Goal: Use online tool/utility: Utilize a website feature to perform a specific function

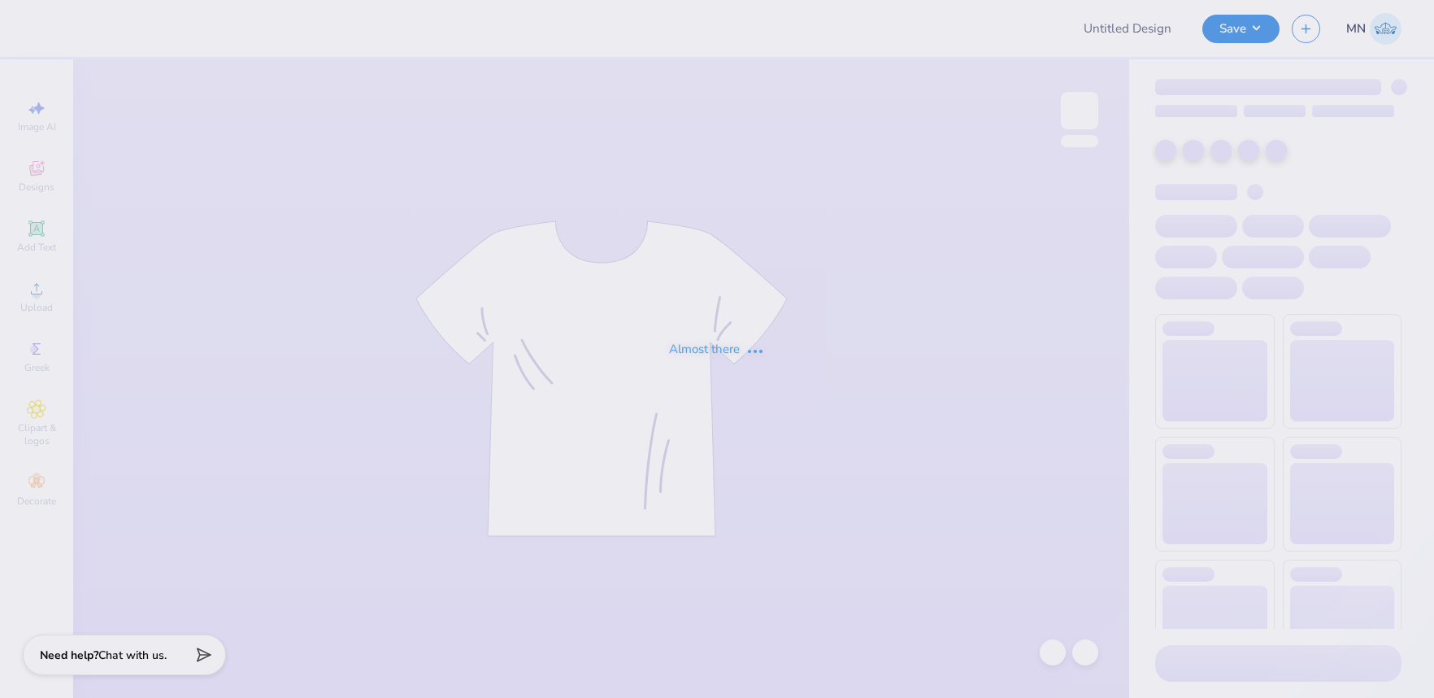
type input "[GEOGRAPHIC_DATA][US_STATE] : [PERSON_NAME]"
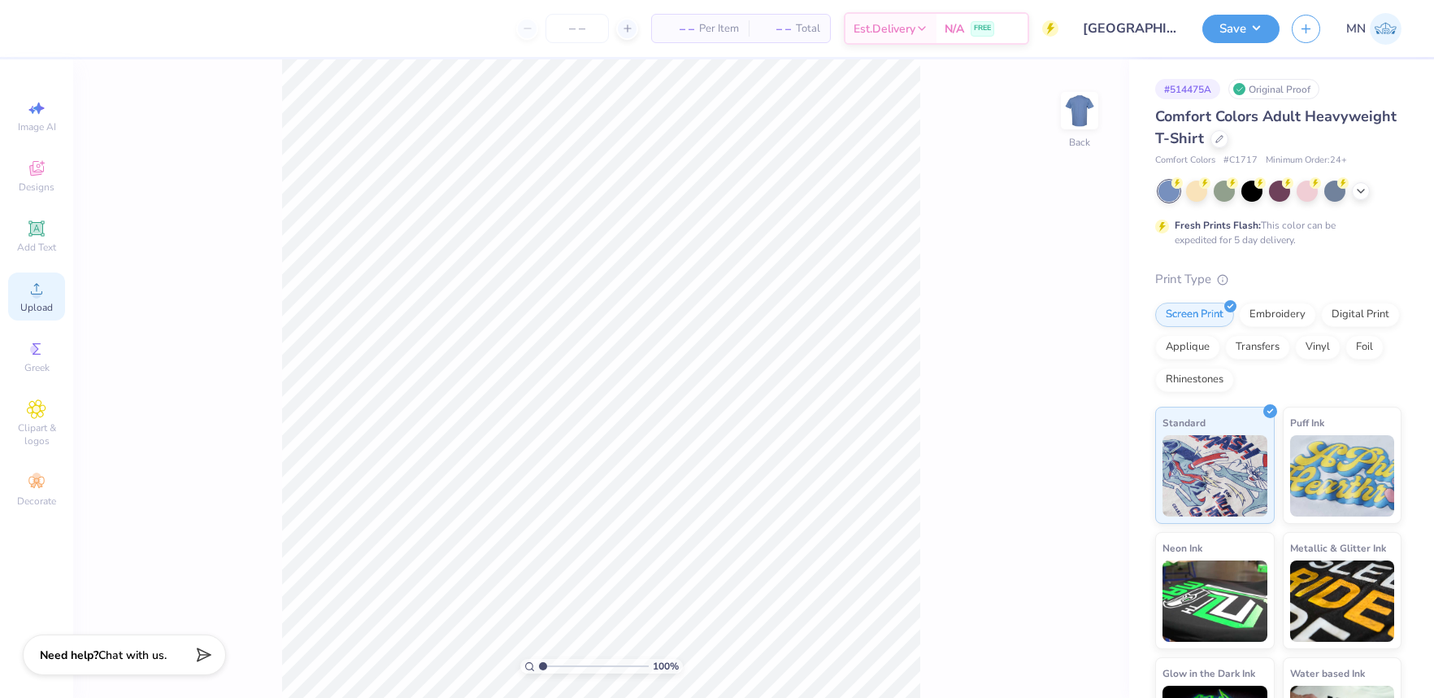
click at [38, 287] on icon at bounding box center [37, 289] width 20 height 20
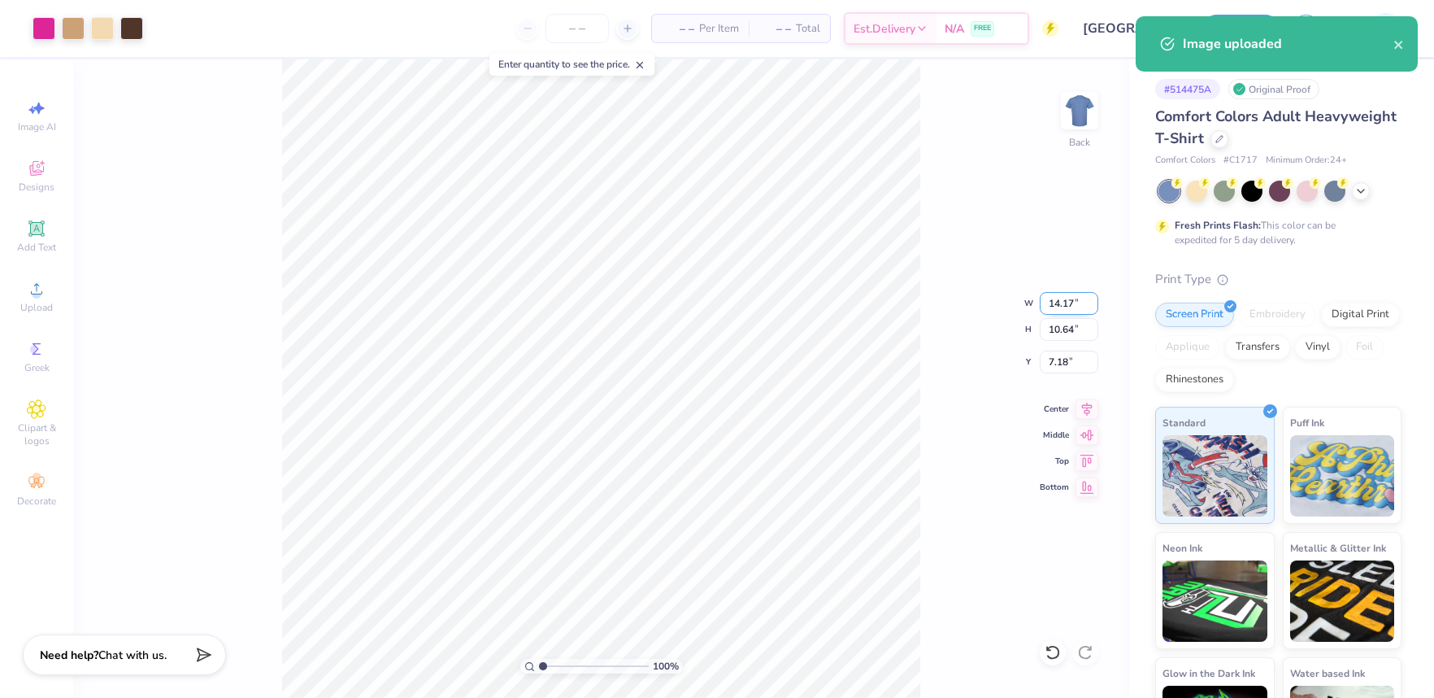
click at [1071, 300] on input "14.17" at bounding box center [1069, 303] width 59 height 23
type input "12.00"
type input "9.00"
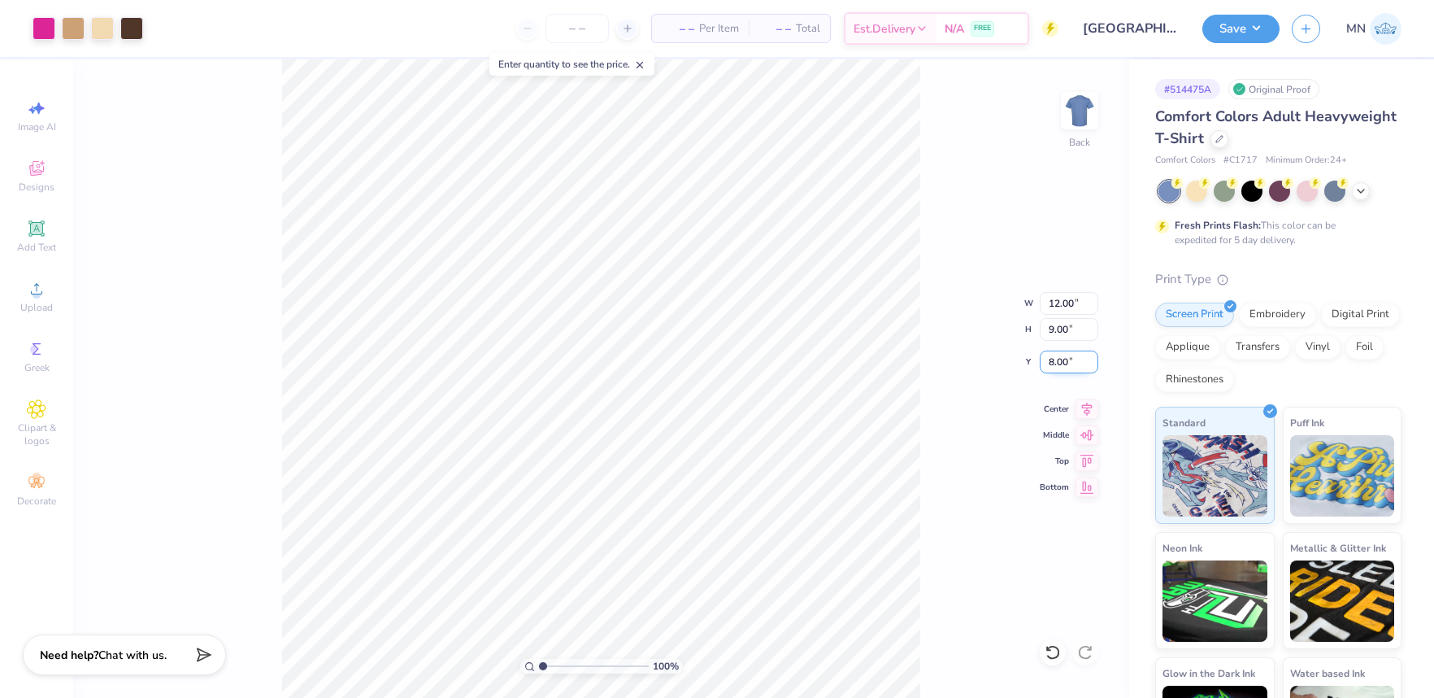
click at [1058, 358] on input "8.00" at bounding box center [1069, 361] width 59 height 23
type input "3.00"
click at [1225, 49] on div "Save MN" at bounding box center [1319, 28] width 232 height 57
click at [1237, 37] on button "Save" at bounding box center [1241, 26] width 77 height 28
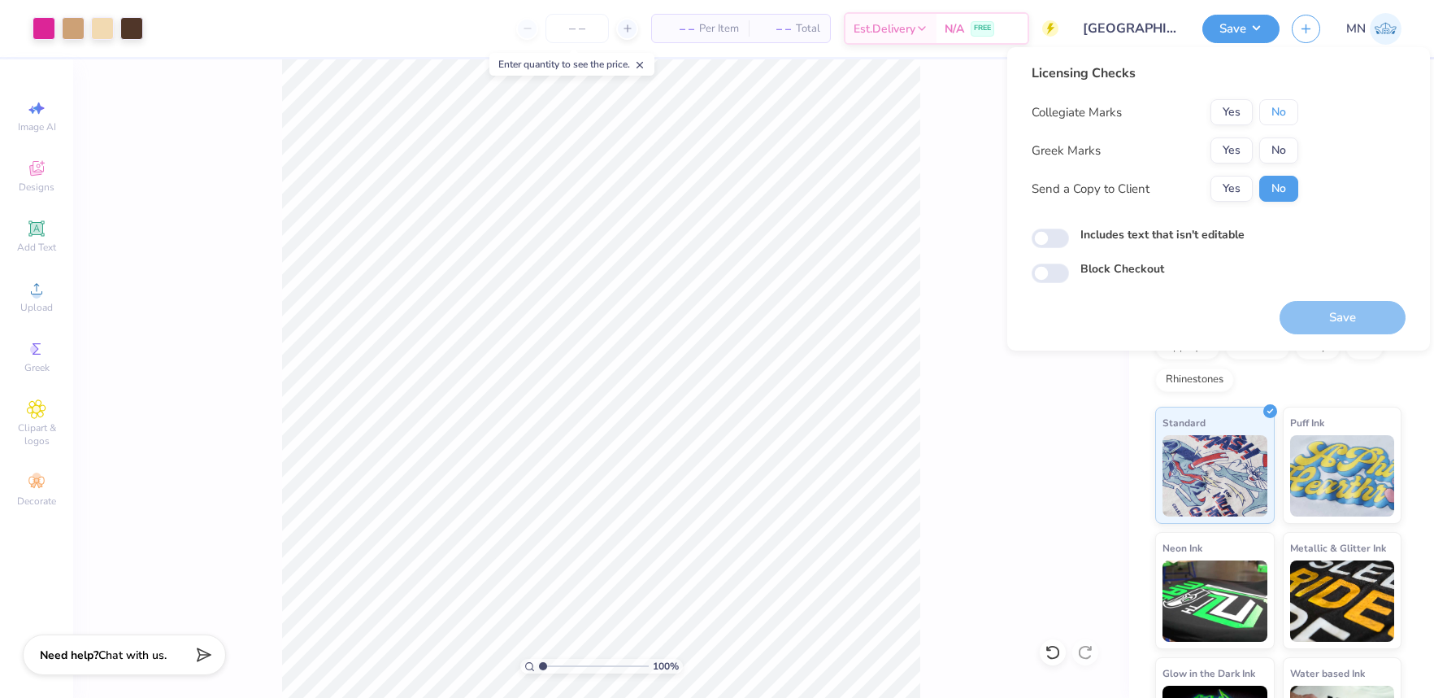
drag, startPoint x: 1273, startPoint y: 111, endPoint x: 1242, endPoint y: 134, distance: 38.2
click at [1271, 111] on button "No" at bounding box center [1279, 112] width 39 height 26
click at [1231, 143] on button "Yes" at bounding box center [1232, 150] width 42 height 26
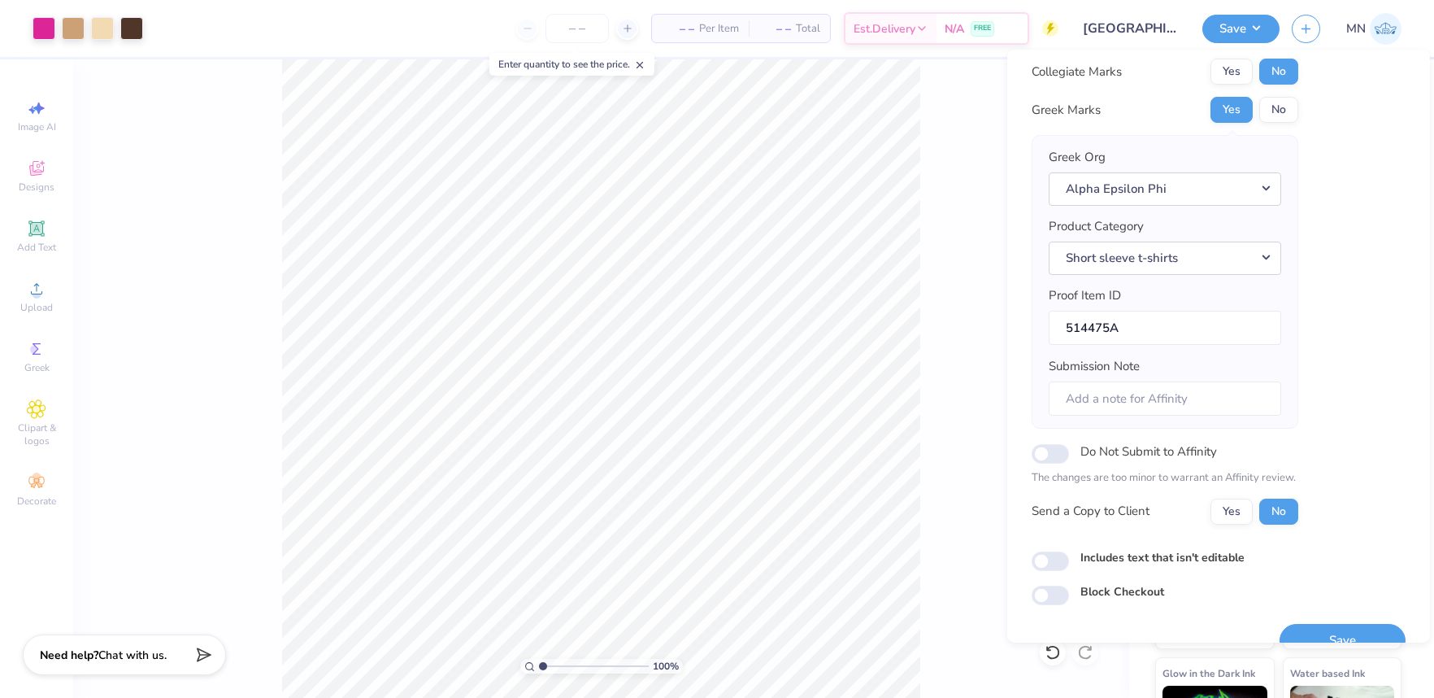
scroll to position [73, 0]
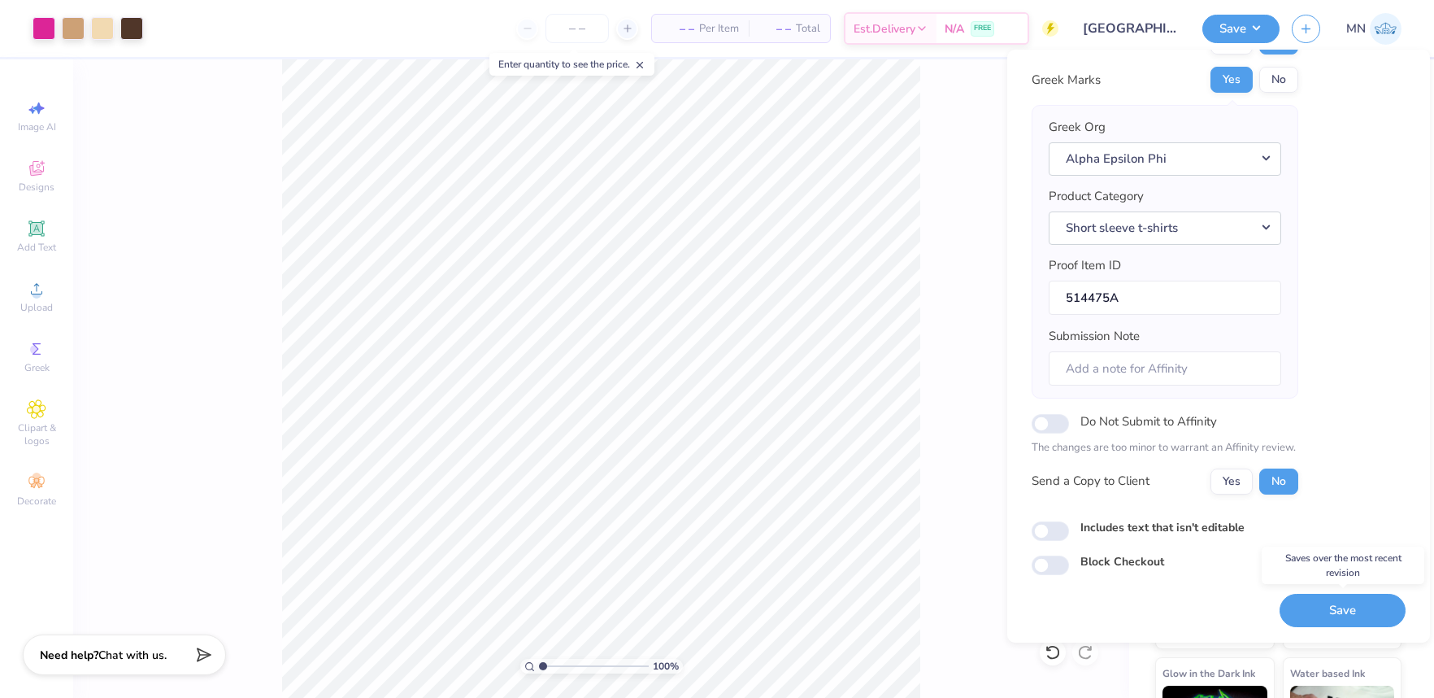
drag, startPoint x: 1302, startPoint y: 609, endPoint x: 1015, endPoint y: 133, distance: 555.6
click at [1301, 609] on button "Save" at bounding box center [1343, 610] width 126 height 33
